Goal: Information Seeking & Learning: Learn about a topic

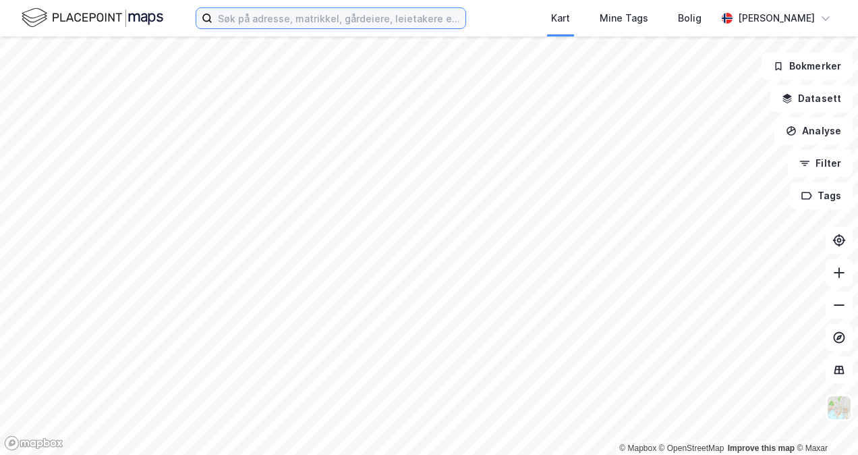
click at [323, 21] on input at bounding box center [339, 18] width 253 height 20
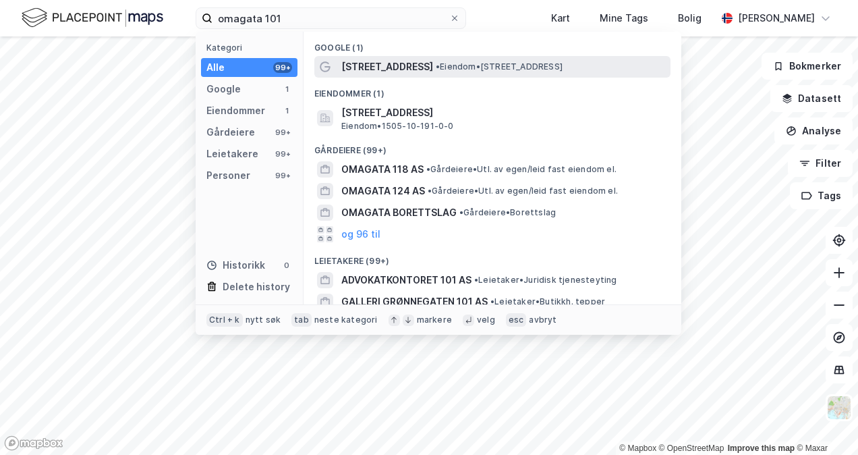
click at [441, 69] on span "• Eiendom • [STREET_ADDRESS]" at bounding box center [499, 66] width 127 height 11
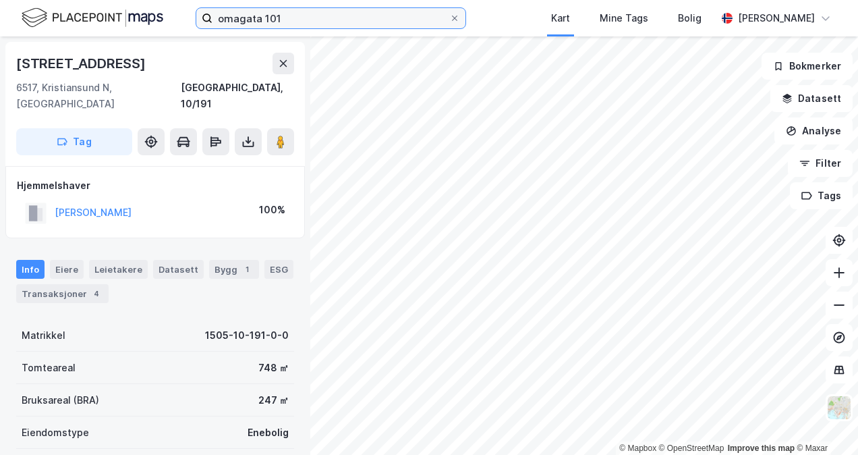
click at [317, 18] on input "omagata 101" at bounding box center [331, 18] width 237 height 20
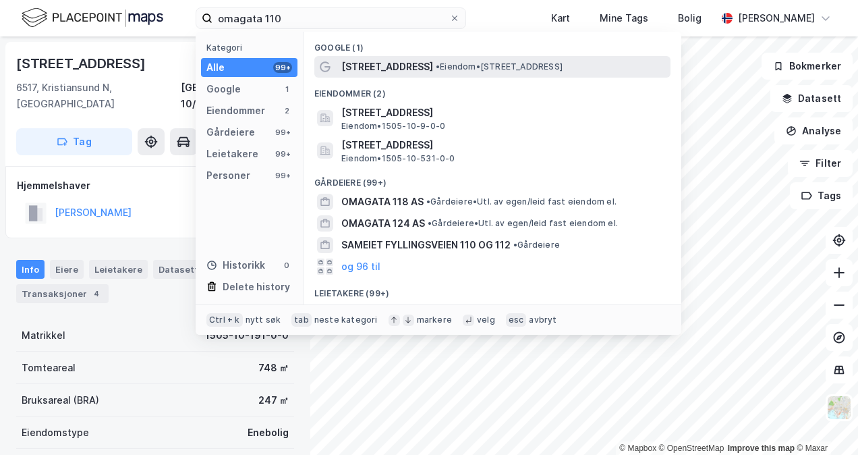
click at [383, 66] on span "[STREET_ADDRESS]" at bounding box center [387, 67] width 92 height 16
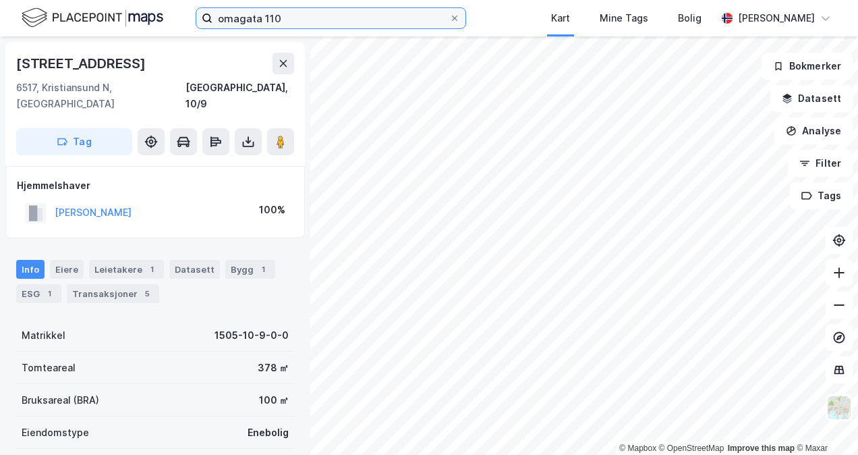
click at [304, 18] on input "omagata 110" at bounding box center [331, 18] width 237 height 20
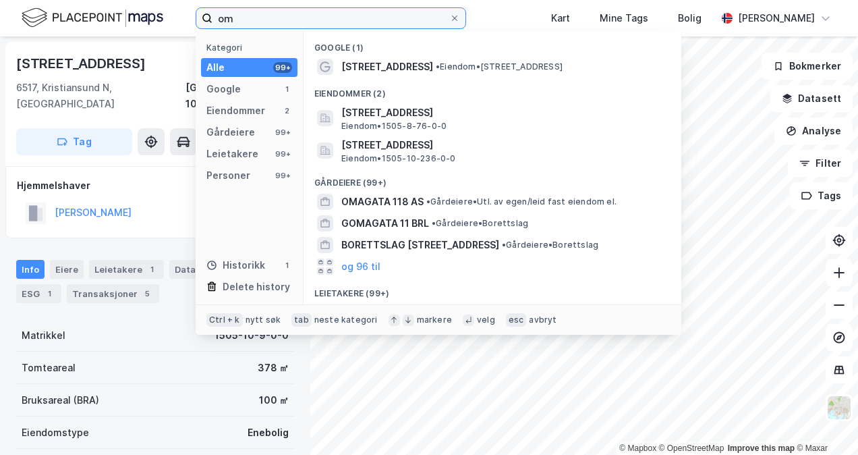
type input "o"
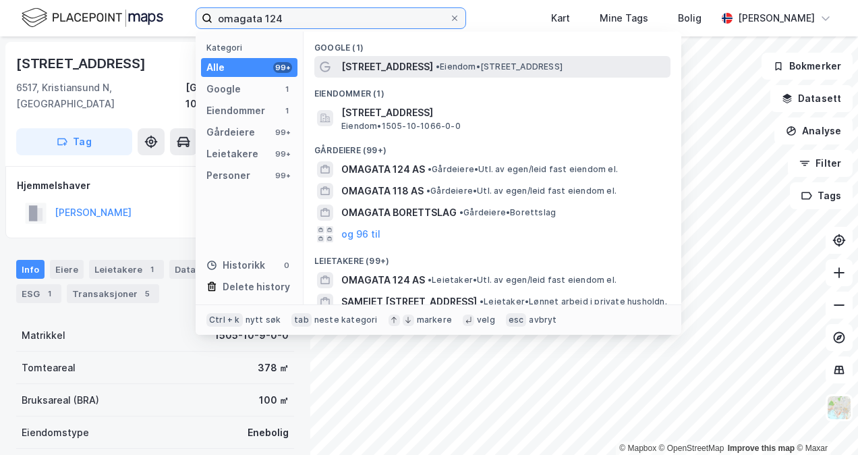
type input "omagata 124"
click at [388, 60] on span "[STREET_ADDRESS]" at bounding box center [387, 67] width 92 height 16
